Goal: Transaction & Acquisition: Purchase product/service

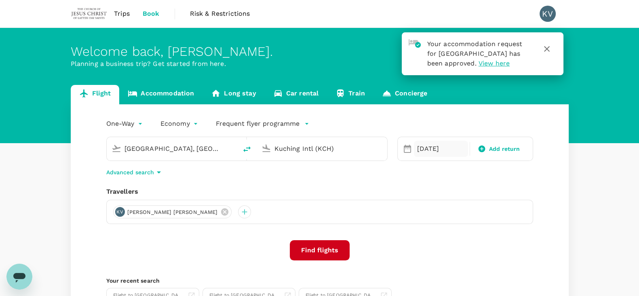
click at [421, 144] on div "[DATE]" at bounding box center [441, 149] width 55 height 16
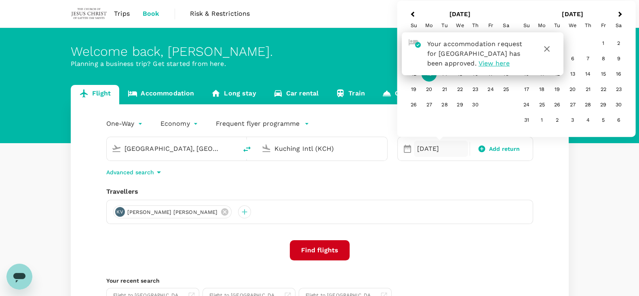
click at [549, 47] on icon "button" at bounding box center [547, 49] width 6 height 6
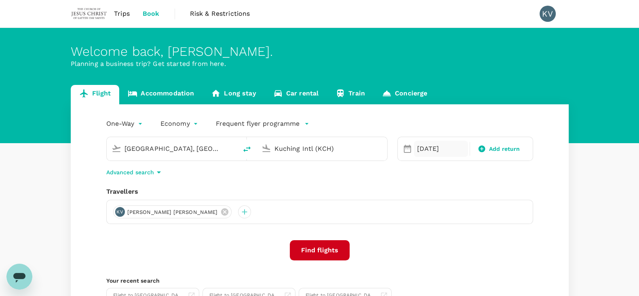
click at [434, 142] on div "[DATE]" at bounding box center [441, 149] width 55 height 16
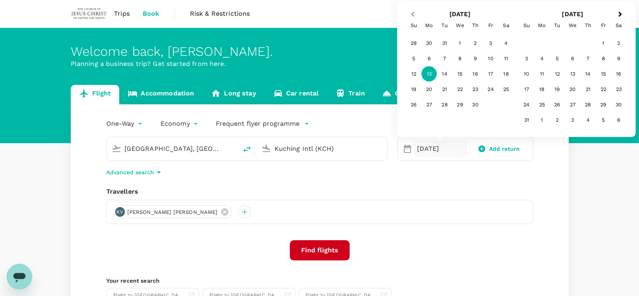
click at [413, 16] on span "Previous Month" at bounding box center [413, 14] width 0 height 9
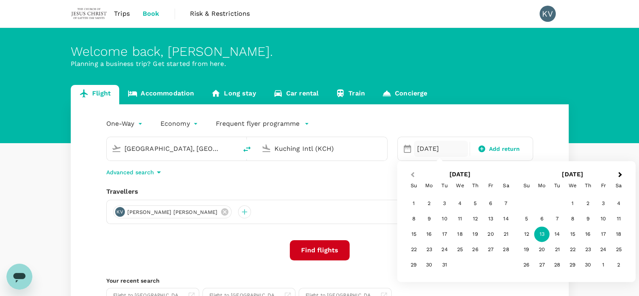
click at [411, 171] on button "Previous Month" at bounding box center [412, 175] width 13 height 13
click at [412, 171] on button "Previous Month" at bounding box center [412, 175] width 13 height 13
click at [413, 171] on button "Previous Month" at bounding box center [412, 175] width 13 height 13
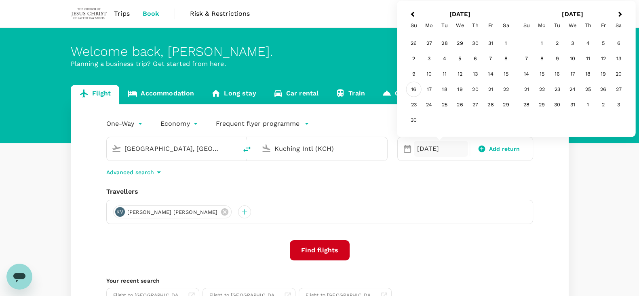
click at [417, 88] on div "16" at bounding box center [413, 89] width 15 height 15
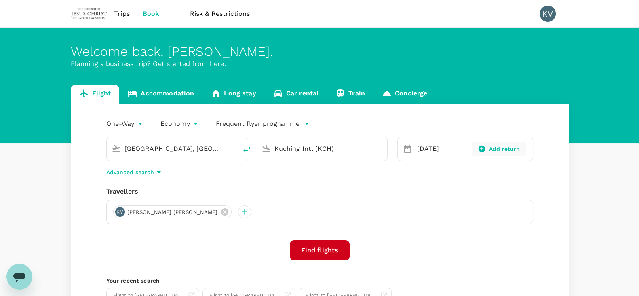
click at [480, 148] on icon at bounding box center [482, 149] width 7 height 7
type input "roundtrip"
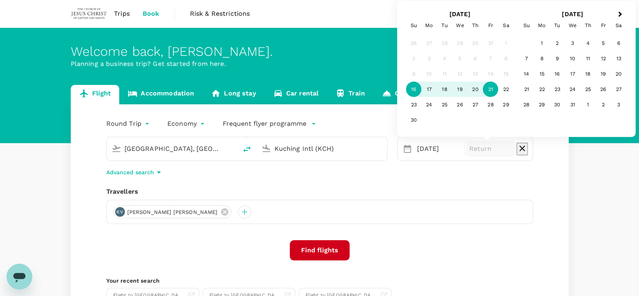
click at [492, 88] on div "21" at bounding box center [490, 89] width 15 height 15
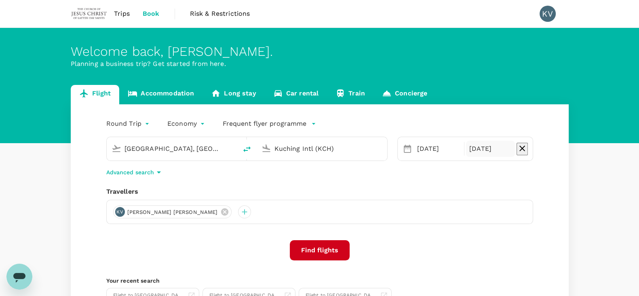
click at [319, 252] on button "Find flights" at bounding box center [320, 250] width 60 height 20
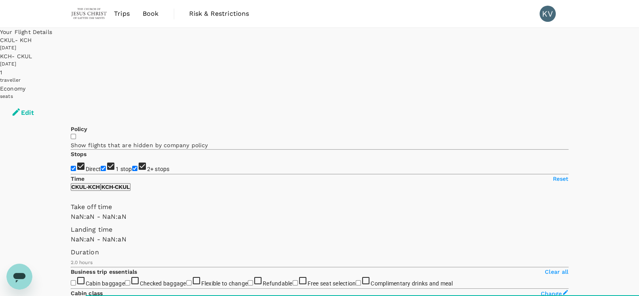
type input "MYR"
type input "1440"
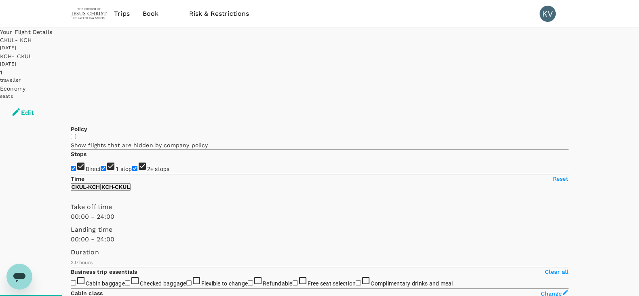
click at [45, 101] on button "Edit" at bounding box center [22, 113] width 45 height 24
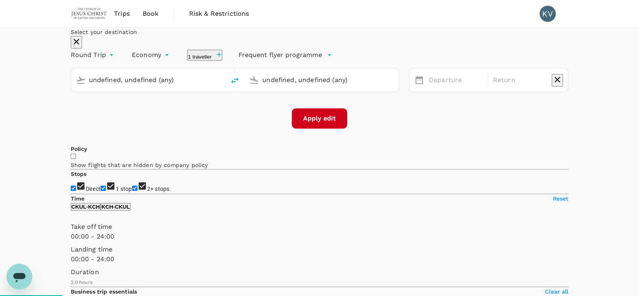
type input "[GEOGRAPHIC_DATA], [GEOGRAPHIC_DATA] (any)"
type input "Kuching Intl (KCH)"
type input "[GEOGRAPHIC_DATA], [GEOGRAPHIC_DATA] (any)"
click at [332, 86] on input "Kuching Intl (KCH)" at bounding box center [322, 80] width 120 height 13
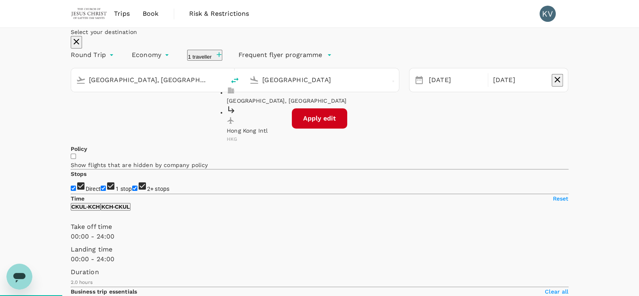
click at [332, 105] on p "[GEOGRAPHIC_DATA], [GEOGRAPHIC_DATA]" at bounding box center [320, 101] width 186 height 8
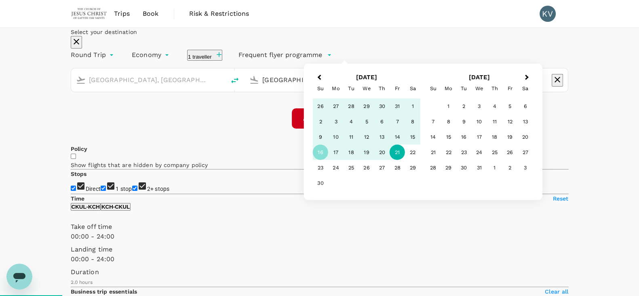
type input "[GEOGRAPHIC_DATA], [GEOGRAPHIC_DATA] (any)"
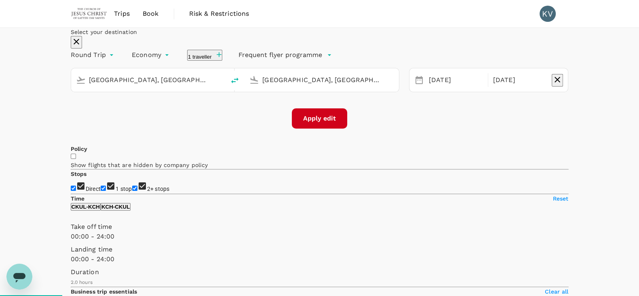
click at [322, 129] on button "Apply edit" at bounding box center [319, 118] width 55 height 20
checkbox input "false"
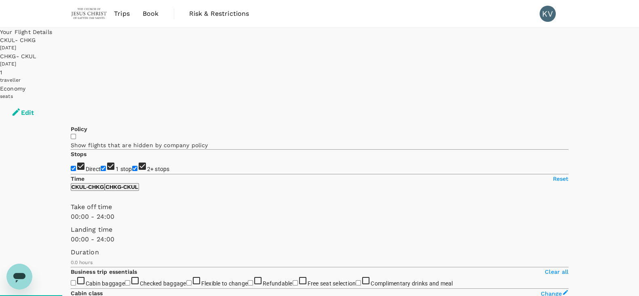
click at [101, 166] on input "1 stop" at bounding box center [103, 168] width 5 height 5
checkbox input "false"
click at [132, 166] on input "2+ stops" at bounding box center [134, 168] width 5 height 5
checkbox input "false"
type input "1175"
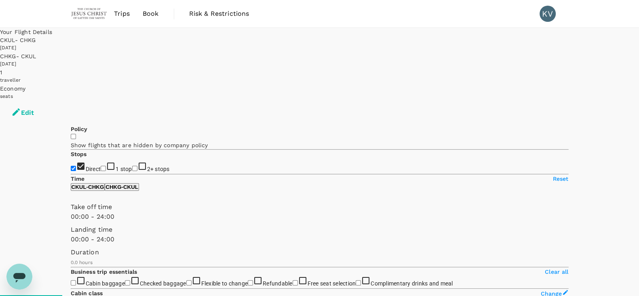
checkbox input "true"
type input "1530"
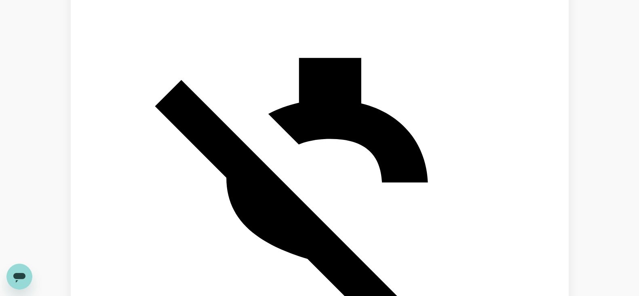
scroll to position [859, 0]
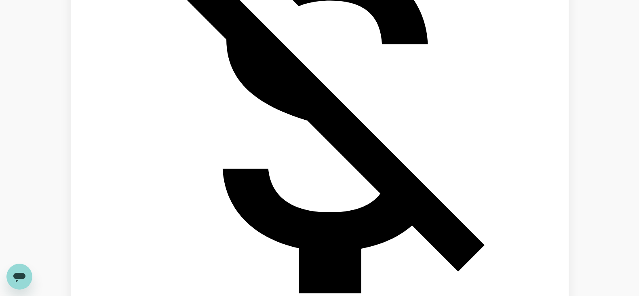
scroll to position [950, 0]
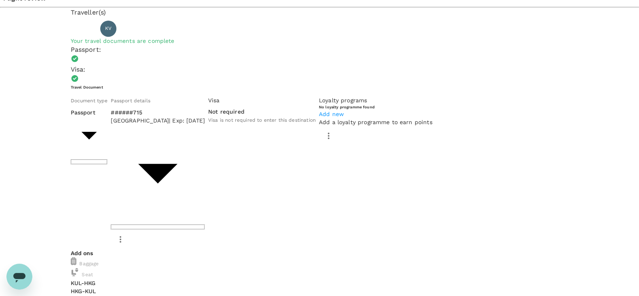
scroll to position [50, 0]
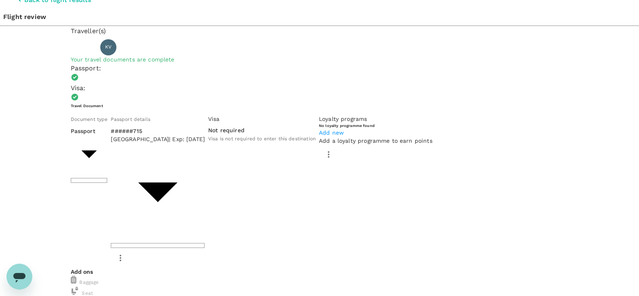
scroll to position [0, 0]
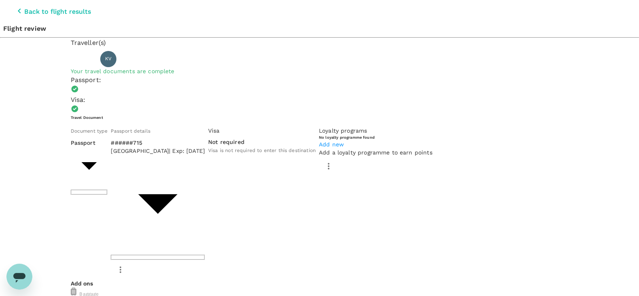
scroll to position [8, 0]
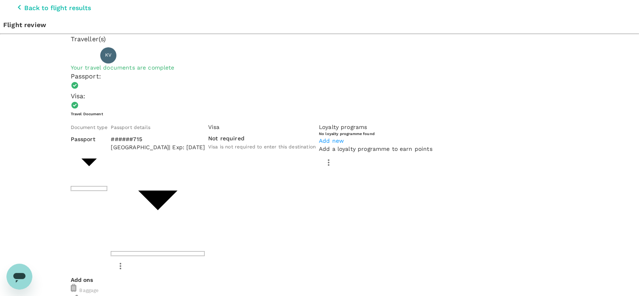
click at [15, 2] on icon "button" at bounding box center [20, 7] width 10 height 10
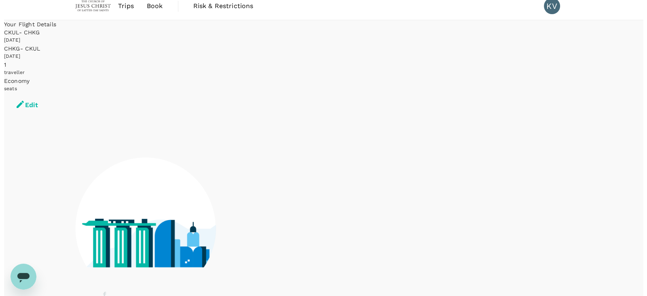
scroll to position [5, 0]
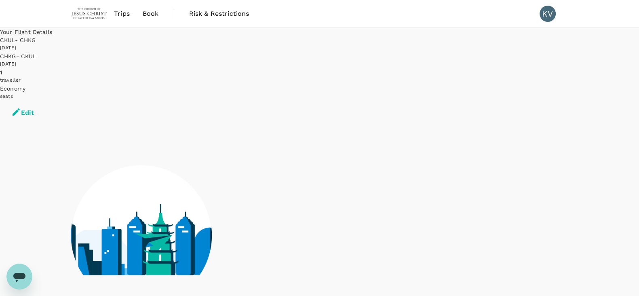
click at [45, 101] on button "Edit" at bounding box center [22, 113] width 45 height 24
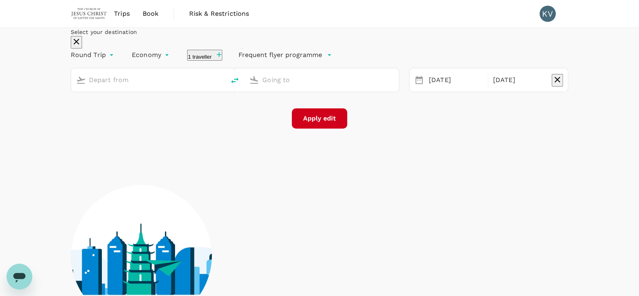
type input "[GEOGRAPHIC_DATA], [GEOGRAPHIC_DATA] (any)"
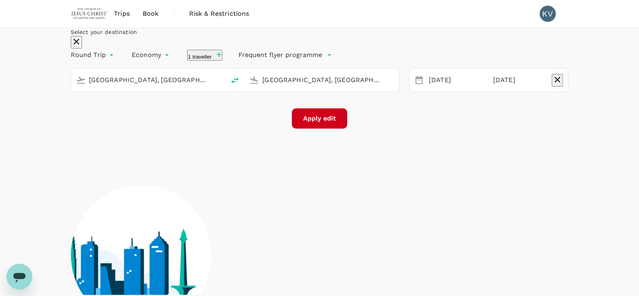
click at [333, 129] on button "Apply edit" at bounding box center [319, 118] width 55 height 20
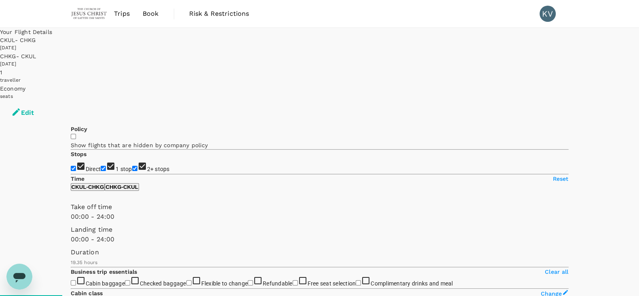
type input "1530"
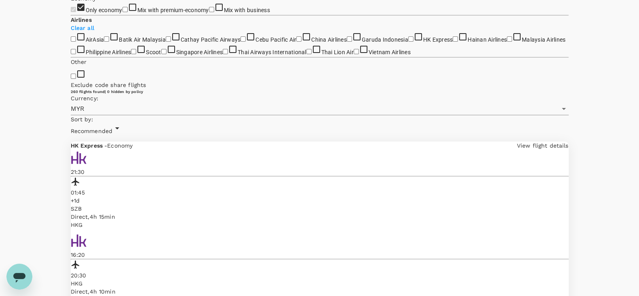
scroll to position [50, 0]
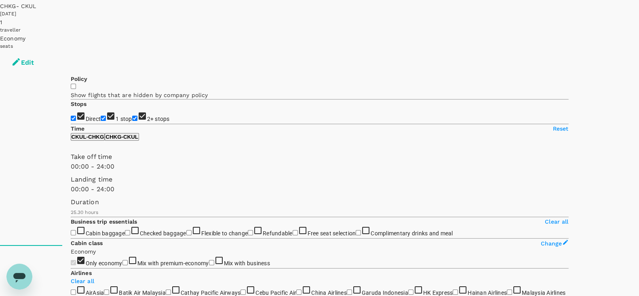
click at [101, 116] on input "1 stop" at bounding box center [103, 118] width 5 height 5
checkbox input "false"
click at [132, 116] on input "2+ stops" at bounding box center [134, 118] width 5 height 5
checkbox input "false"
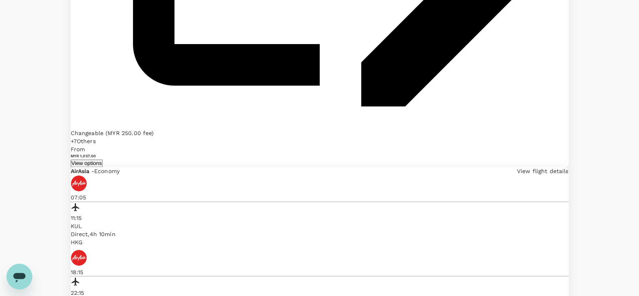
scroll to position [1911, 0]
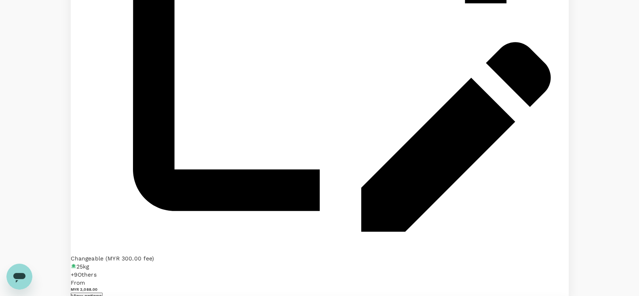
scroll to position [1549, 0]
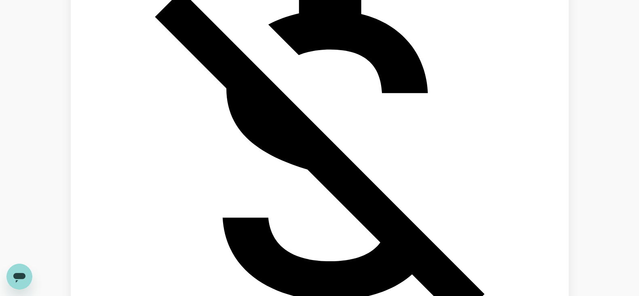
scroll to position [859, 0]
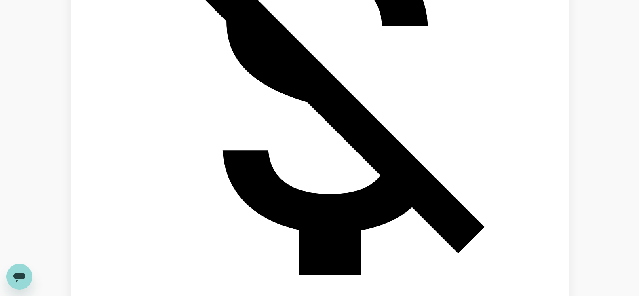
scroll to position [950, 0]
